Goal: Information Seeking & Learning: Learn about a topic

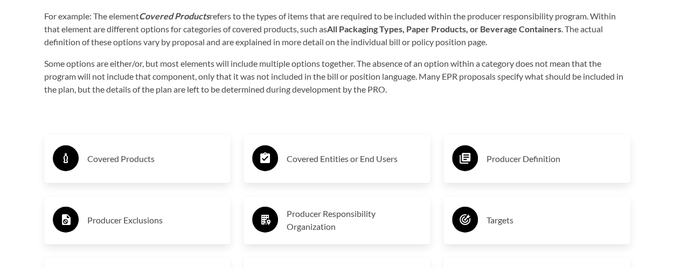
scroll to position [1725, 0]
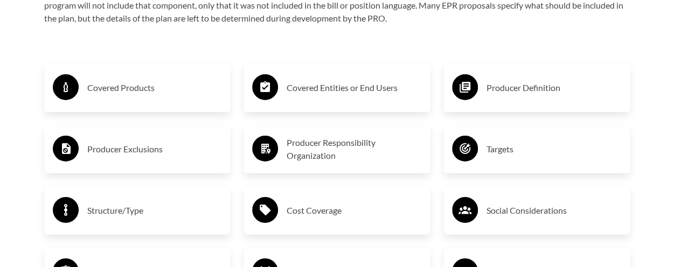
click at [110, 87] on h3 "Covered Products" at bounding box center [154, 87] width 135 height 17
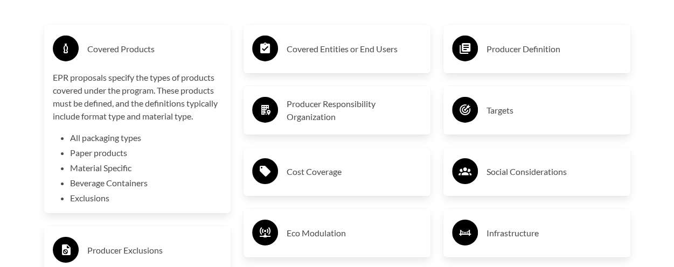
scroll to position [1779, 0]
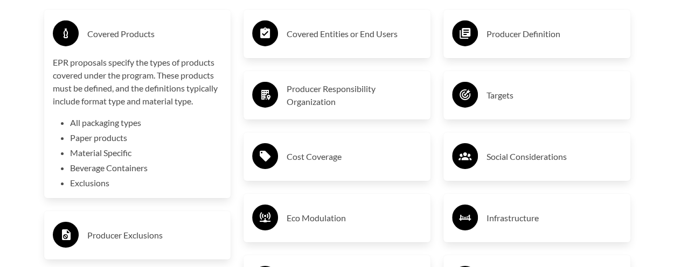
click at [125, 31] on h3 "Covered Products" at bounding box center [154, 33] width 135 height 17
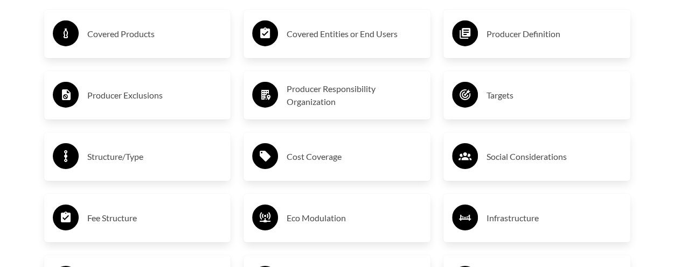
click at [107, 92] on h3 "Producer Exclusions" at bounding box center [154, 95] width 135 height 17
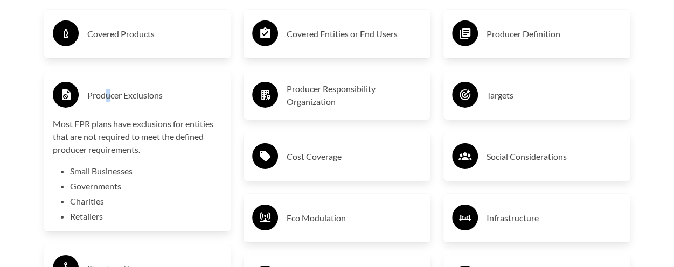
click at [111, 95] on h3 "Producer Exclusions" at bounding box center [154, 95] width 135 height 17
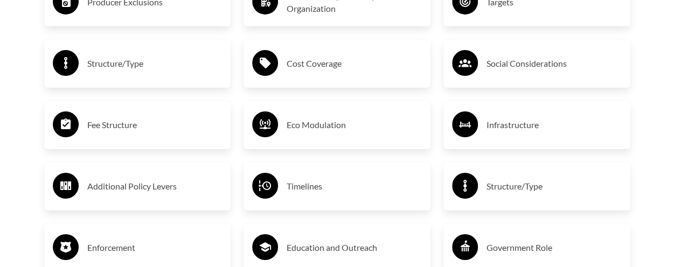
scroll to position [1887, 0]
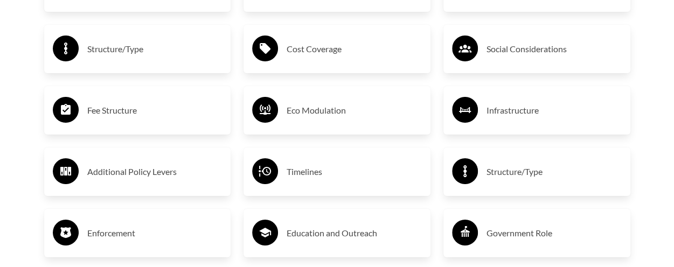
click at [532, 181] on h3 "Structure/Type" at bounding box center [554, 171] width 135 height 17
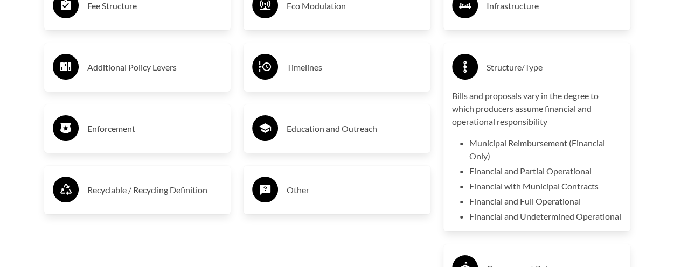
scroll to position [1995, 0]
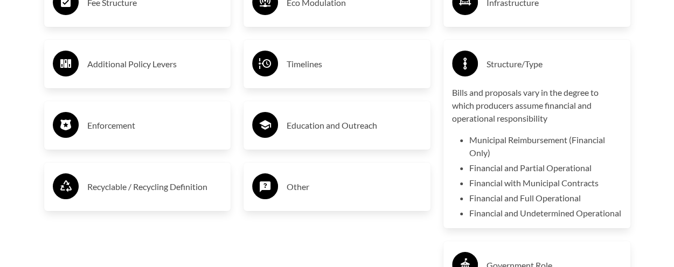
click at [511, 66] on h3 "Structure/Type" at bounding box center [554, 64] width 135 height 17
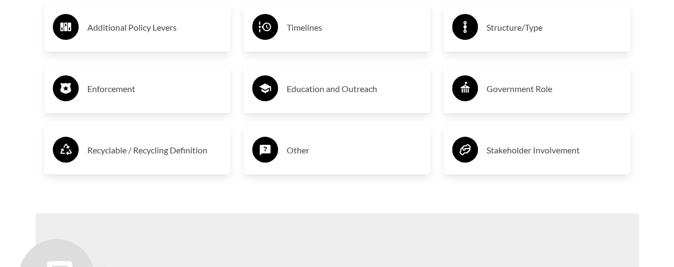
scroll to position [2048, 0]
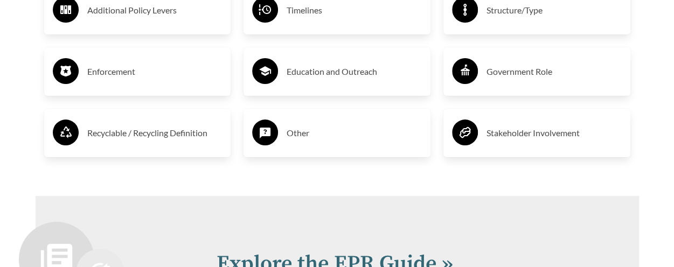
click at [308, 133] on h3 "Other" at bounding box center [354, 133] width 135 height 17
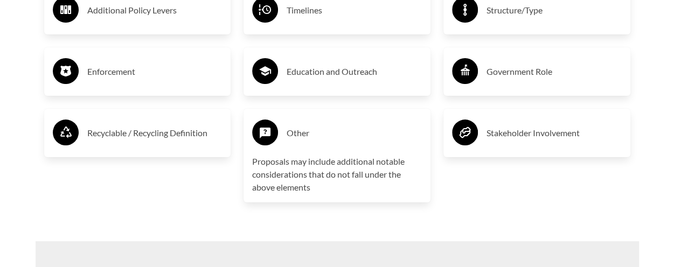
click at [308, 133] on h3 "Other" at bounding box center [354, 133] width 135 height 17
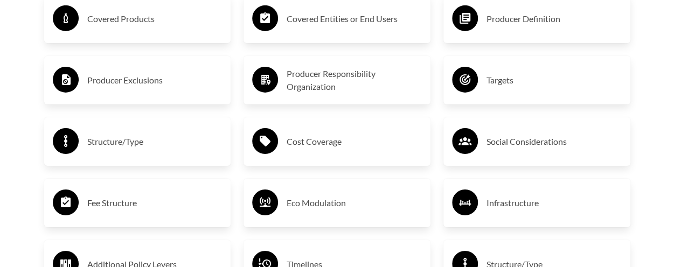
scroll to position [1779, 0]
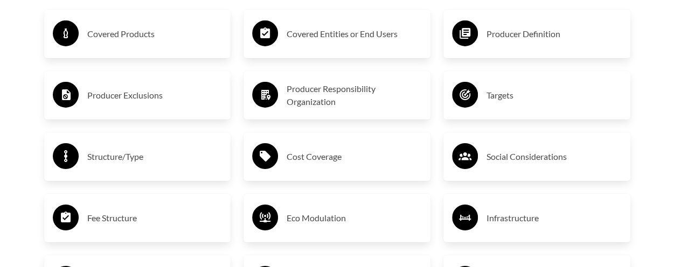
click at [322, 37] on h3 "Covered Entities or End Users" at bounding box center [354, 33] width 135 height 17
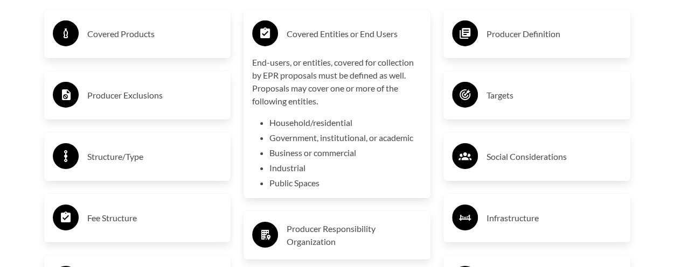
click at [319, 38] on h3 "Covered Entities or End Users" at bounding box center [354, 33] width 135 height 17
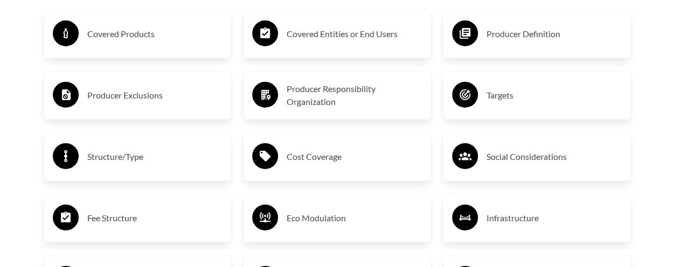
click at [320, 93] on h3 "Producer Responsibility Organization" at bounding box center [354, 95] width 135 height 26
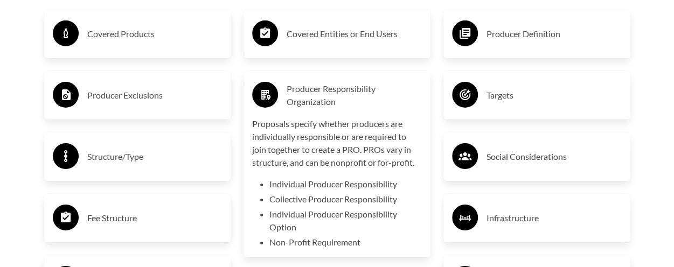
click at [319, 92] on h3 "Producer Responsibility Organization" at bounding box center [354, 95] width 135 height 26
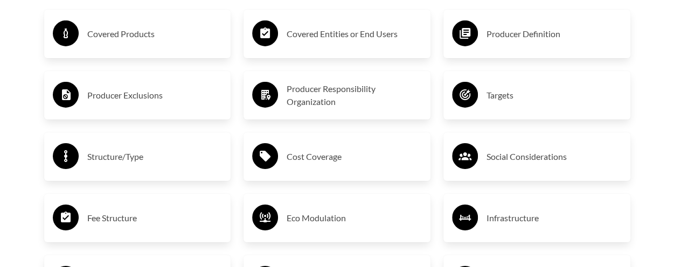
click at [499, 96] on h3 "Targets" at bounding box center [554, 95] width 135 height 17
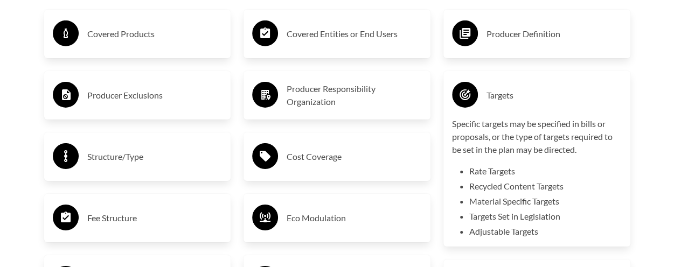
click at [498, 96] on h3 "Targets" at bounding box center [554, 95] width 135 height 17
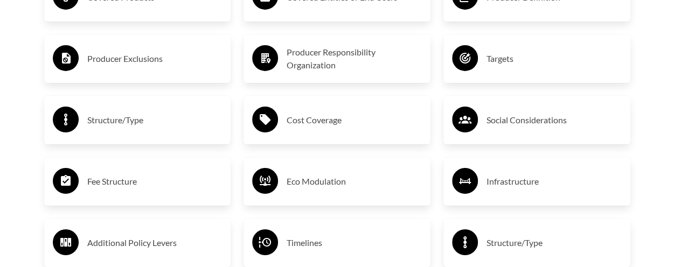
scroll to position [1833, 0]
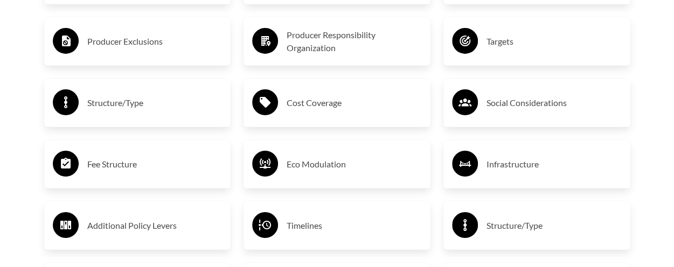
click at [110, 108] on h3 "Structure/Type" at bounding box center [154, 102] width 135 height 17
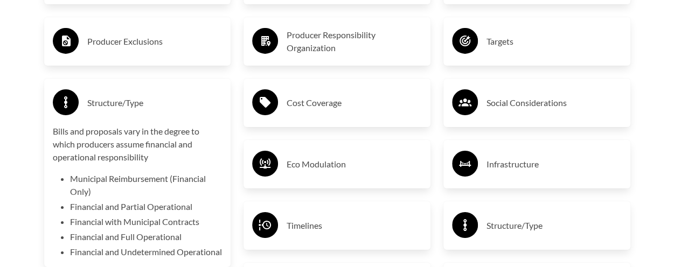
click at [110, 108] on h3 "Structure/Type" at bounding box center [154, 102] width 135 height 17
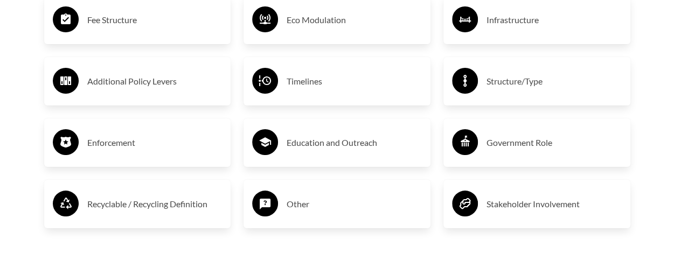
scroll to position [1995, 0]
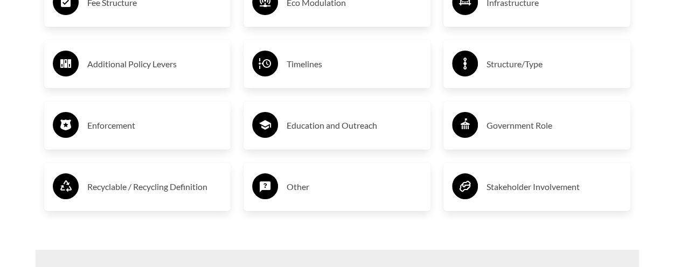
click at [110, 125] on h3 "Enforcement" at bounding box center [154, 125] width 135 height 17
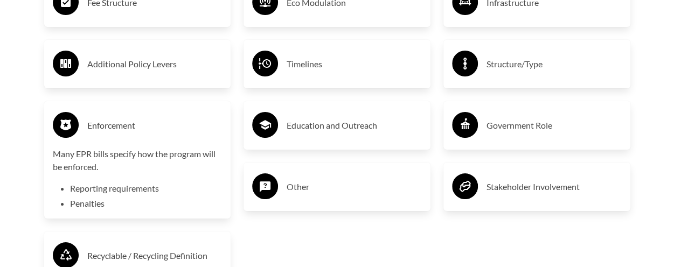
click at [110, 125] on h3 "Enforcement" at bounding box center [154, 125] width 135 height 17
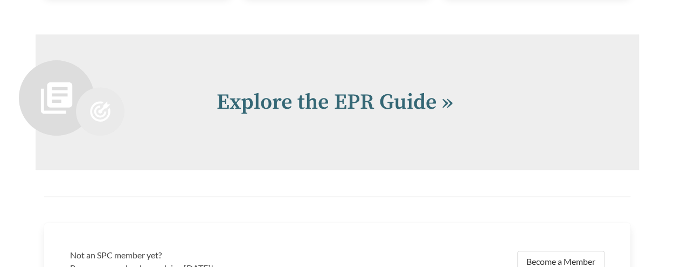
scroll to position [2214, 0]
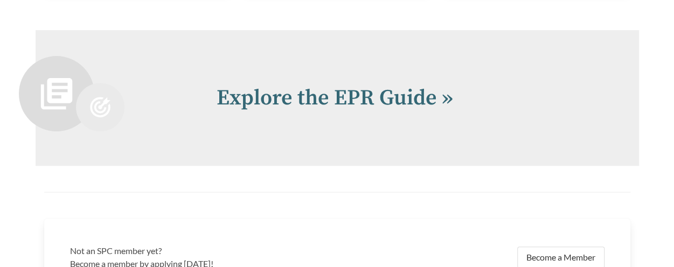
click at [388, 81] on div "Explore the EPR Guide »" at bounding box center [338, 98] width 604 height 136
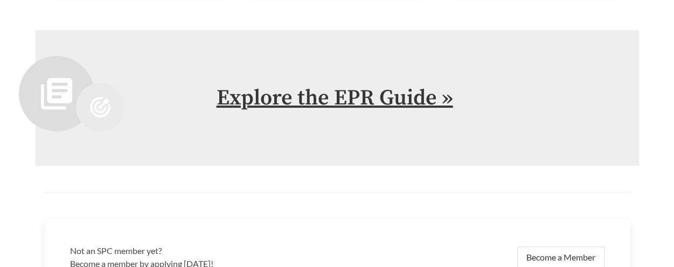
click at [386, 101] on link "Explore the EPR Guide »" at bounding box center [335, 98] width 237 height 27
